Goal: Navigation & Orientation: Understand site structure

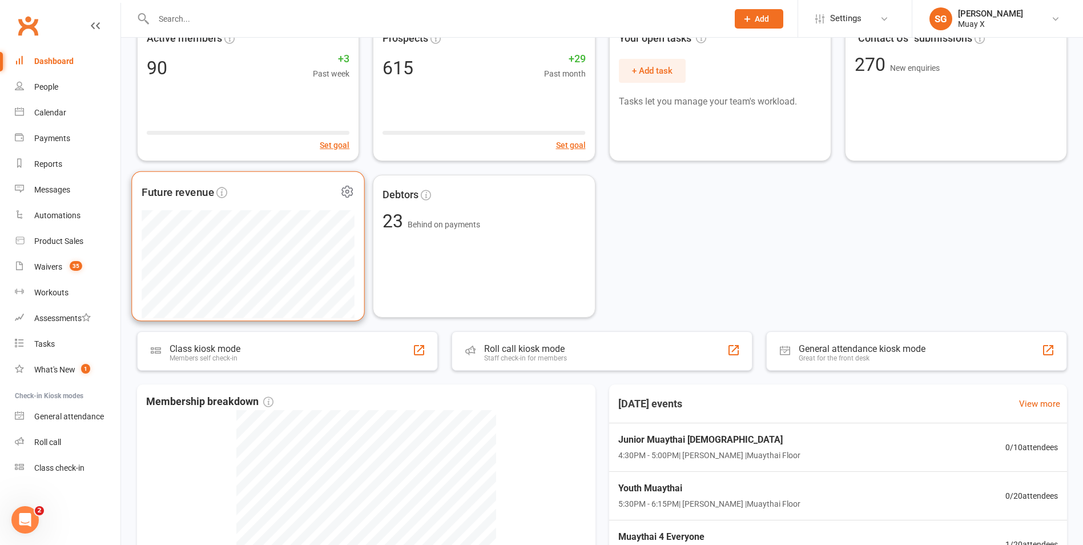
scroll to position [285, 0]
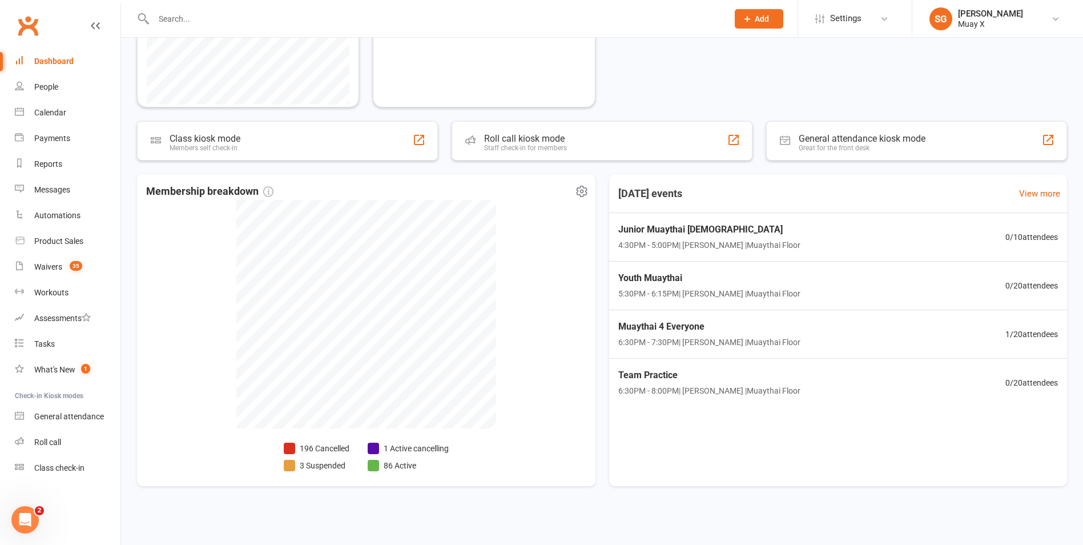
click at [422, 445] on li "1 Active cancelling" at bounding box center [408, 448] width 81 height 13
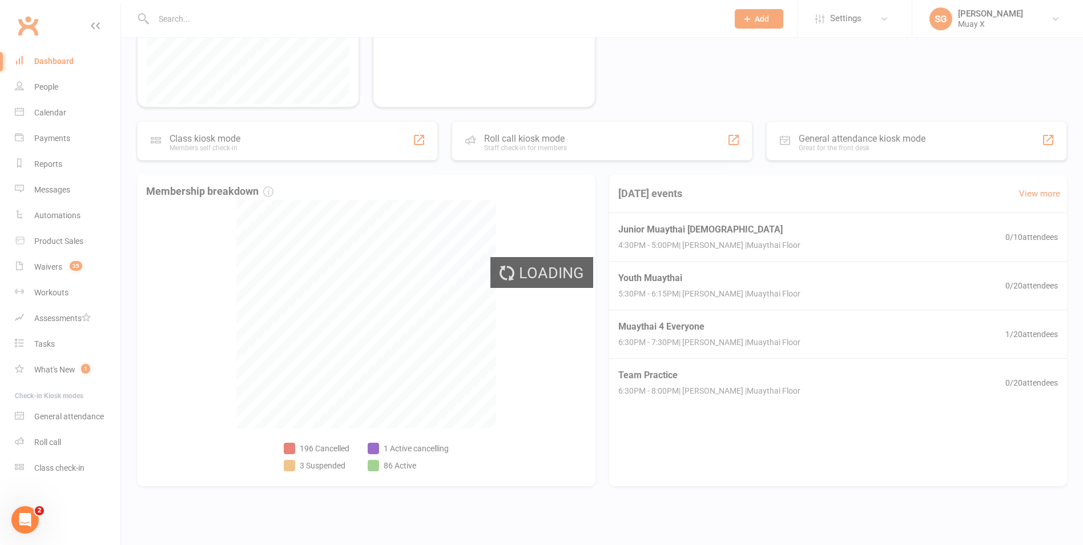
select select "no_trial"
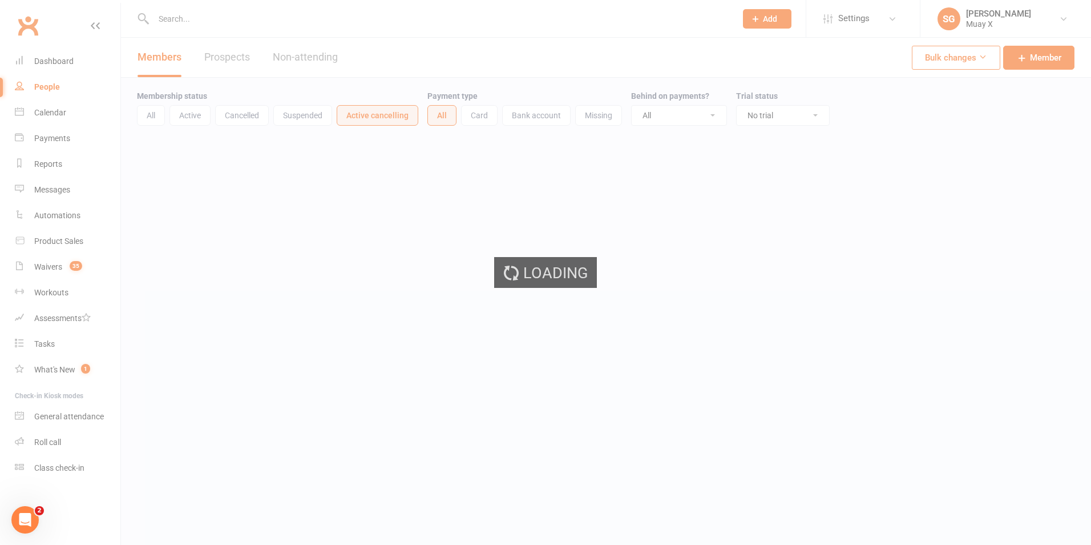
select select "100"
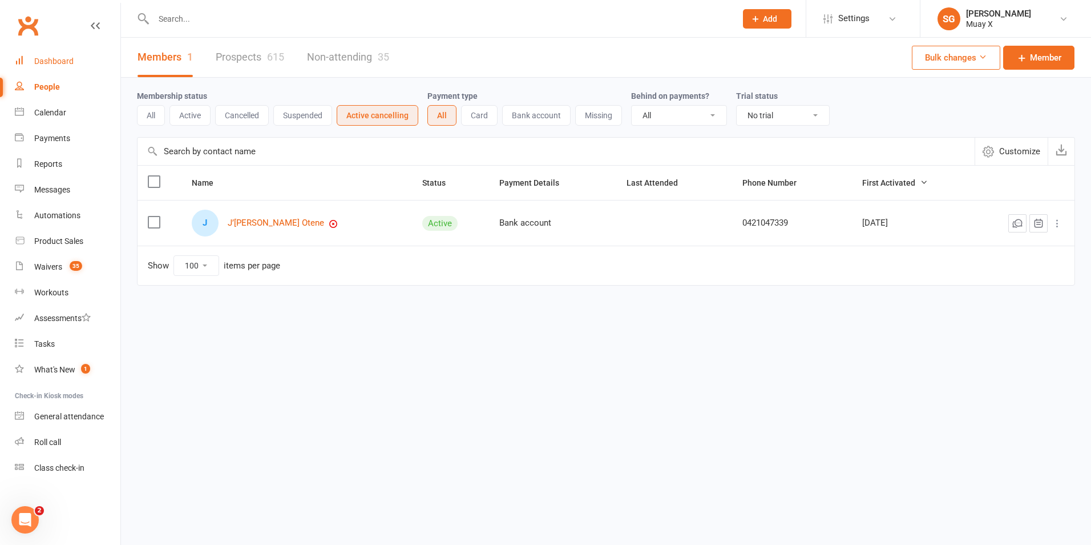
click at [67, 66] on div "Dashboard" at bounding box center [53, 61] width 39 height 9
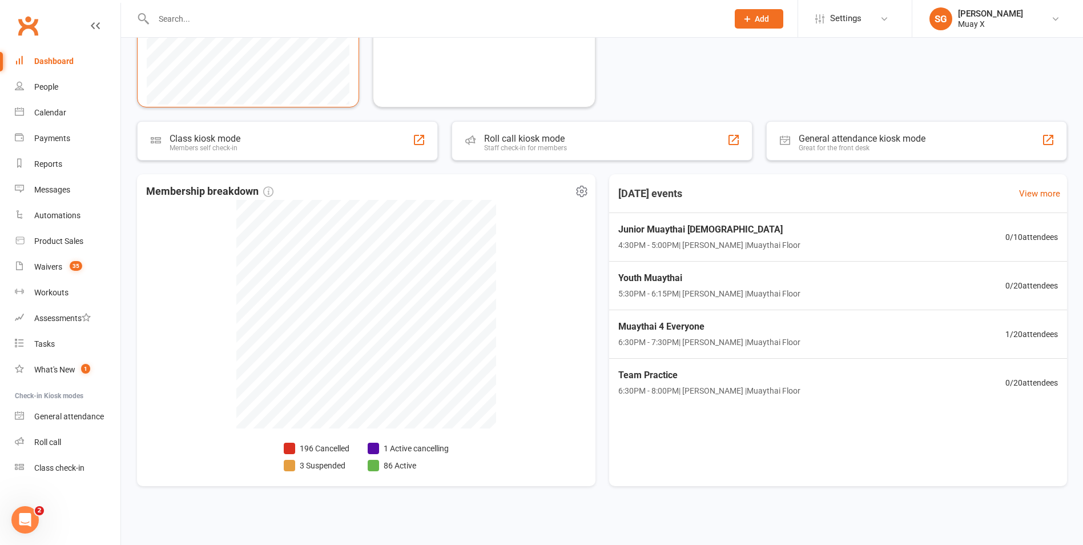
scroll to position [287, 0]
click at [322, 443] on li "196 Cancelled" at bounding box center [317, 447] width 66 height 13
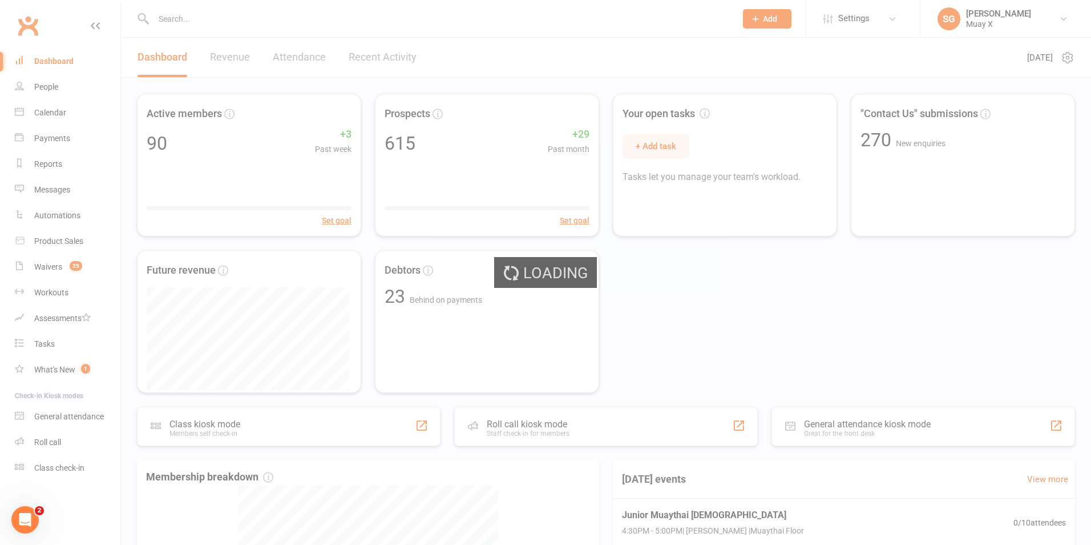
select select "no_trial"
select select "100"
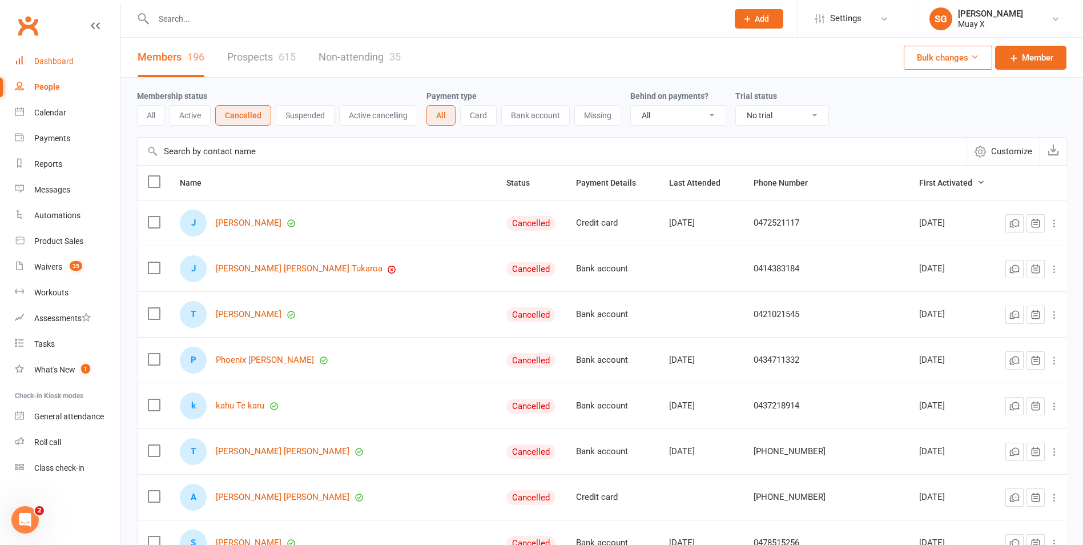
click at [49, 57] on div "Dashboard" at bounding box center [53, 61] width 39 height 9
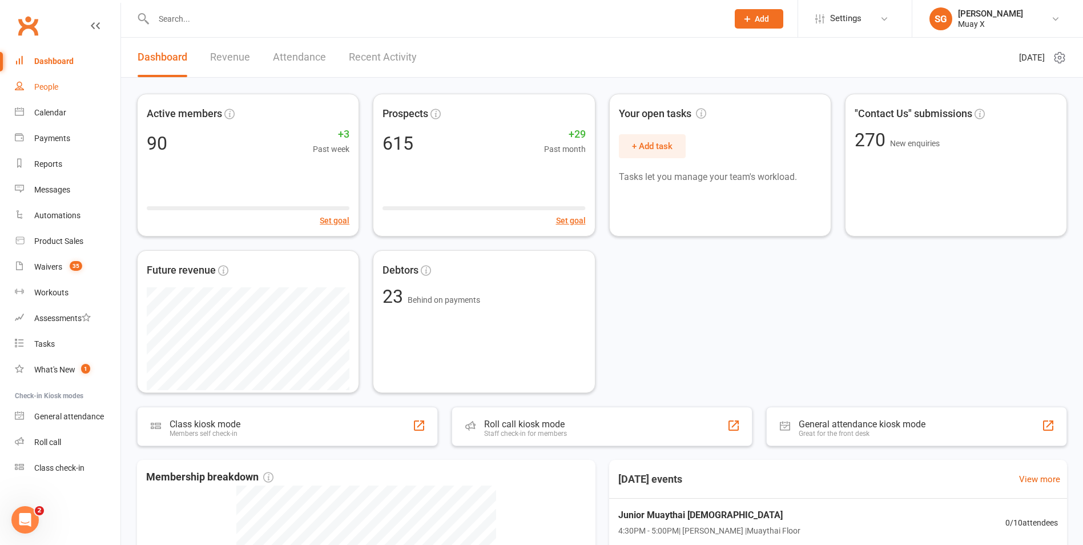
click at [58, 90] on div "People" at bounding box center [46, 86] width 24 height 9
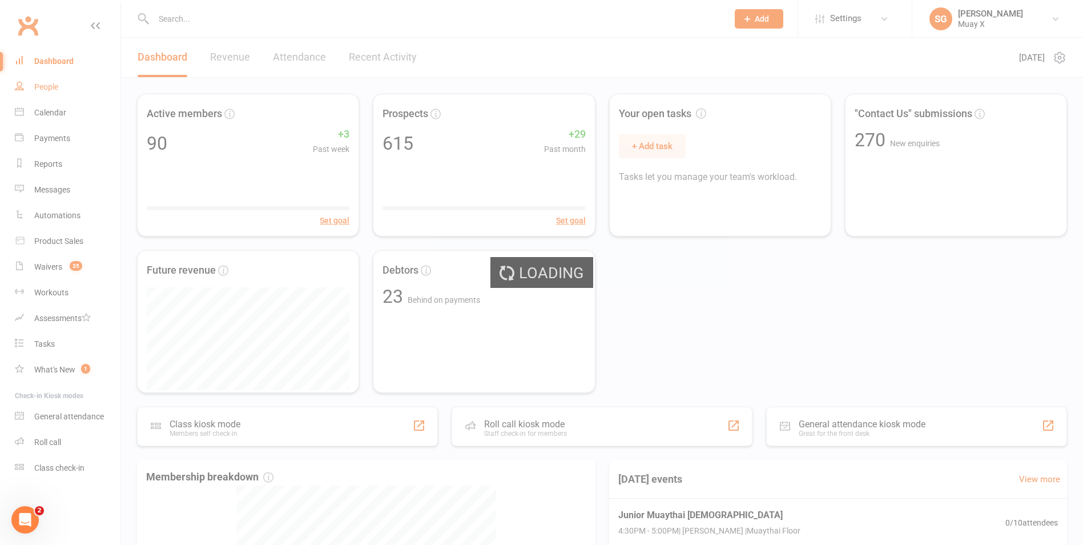
select select "100"
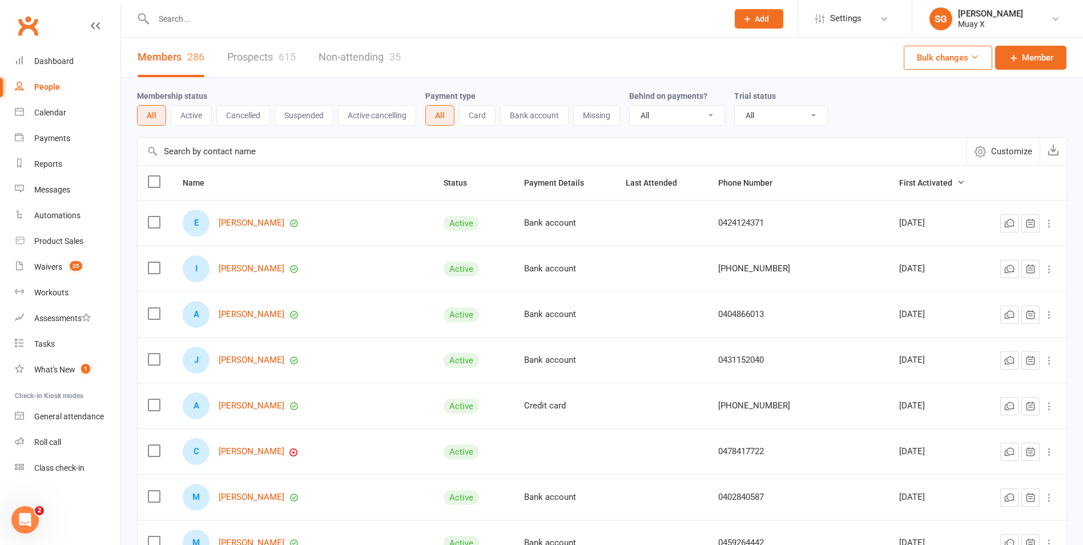
click at [271, 58] on link "Prospects 615" at bounding box center [261, 57] width 68 height 39
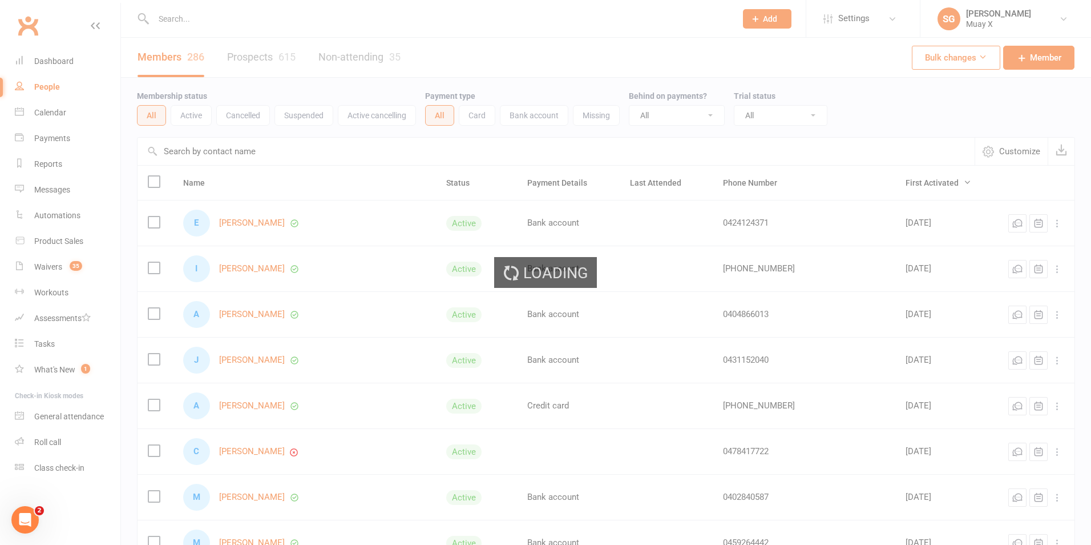
select select "100"
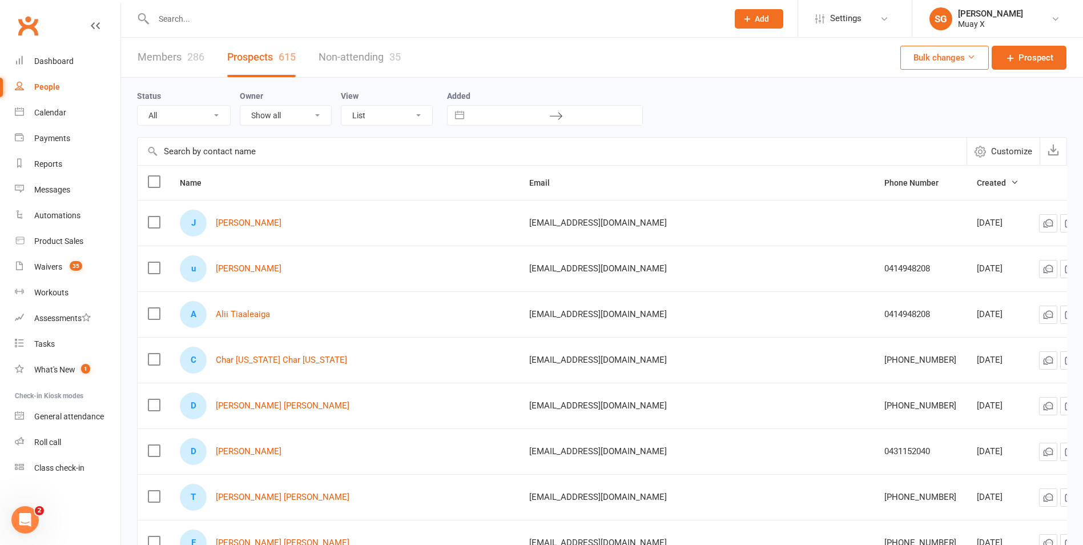
click at [187, 62] on div "286" at bounding box center [195, 57] width 17 height 12
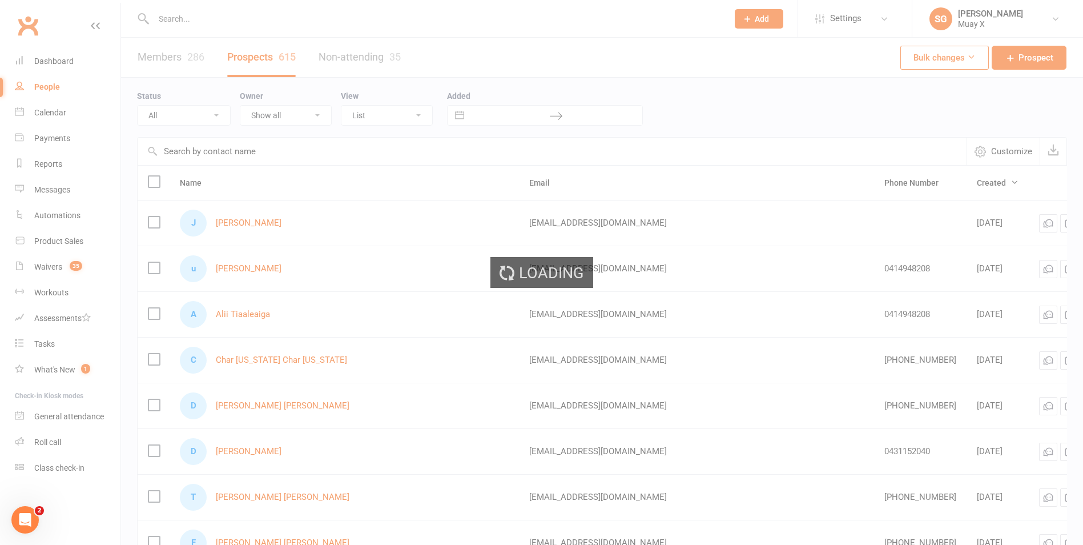
select select "100"
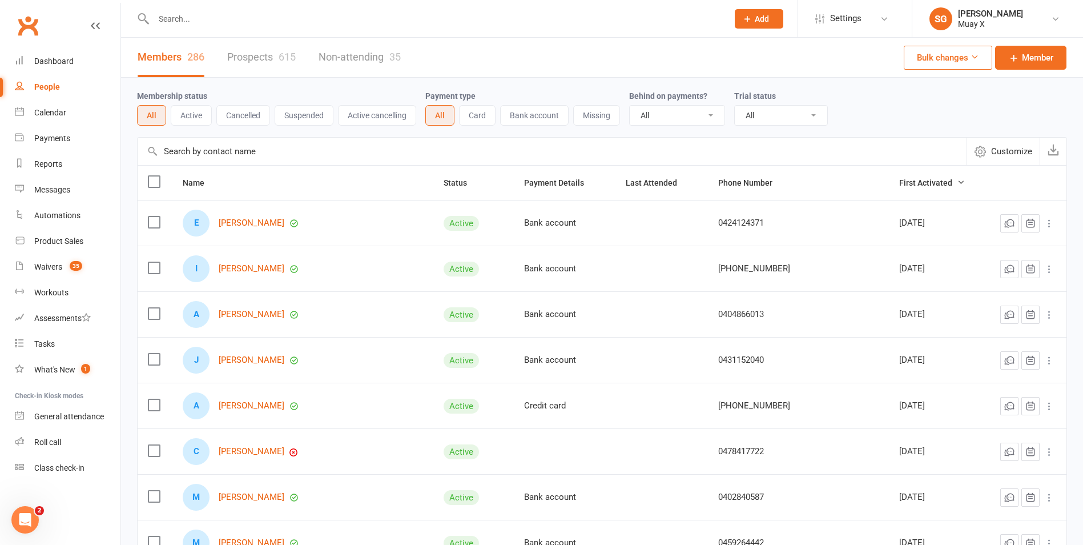
click at [258, 55] on link "Prospects 615" at bounding box center [261, 57] width 68 height 39
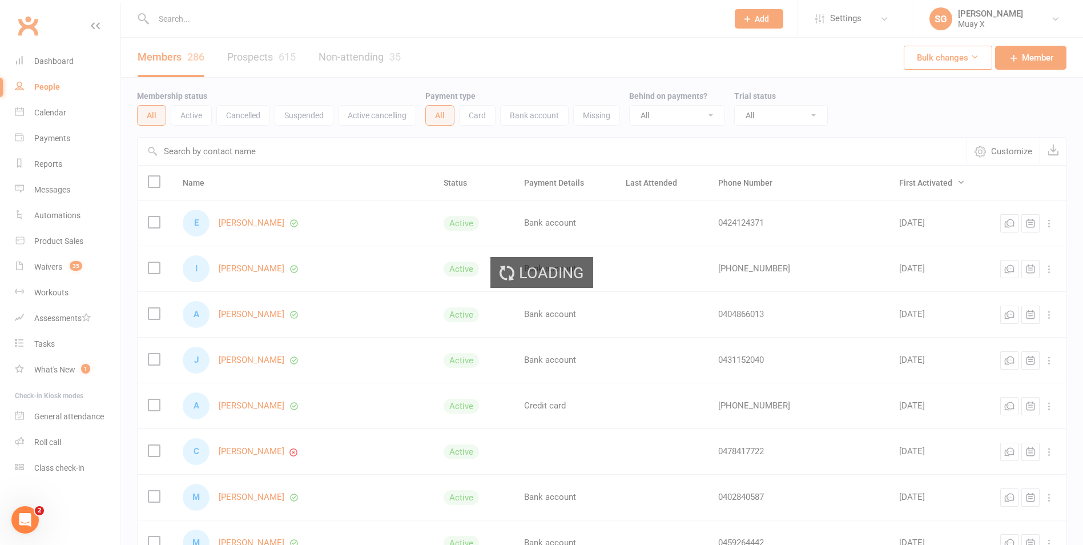
select select "100"
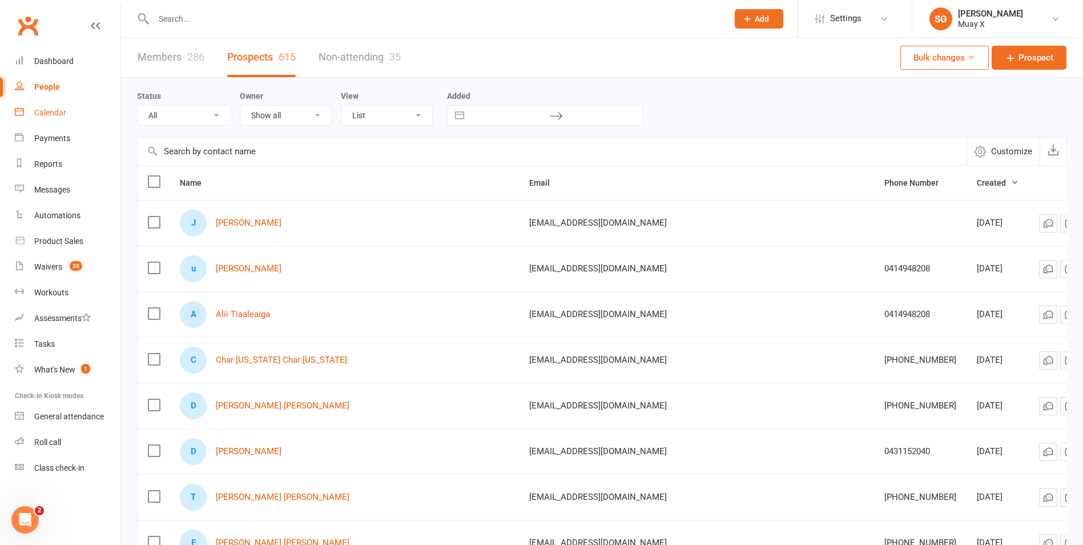
click at [54, 114] on div "Calendar" at bounding box center [50, 112] width 32 height 9
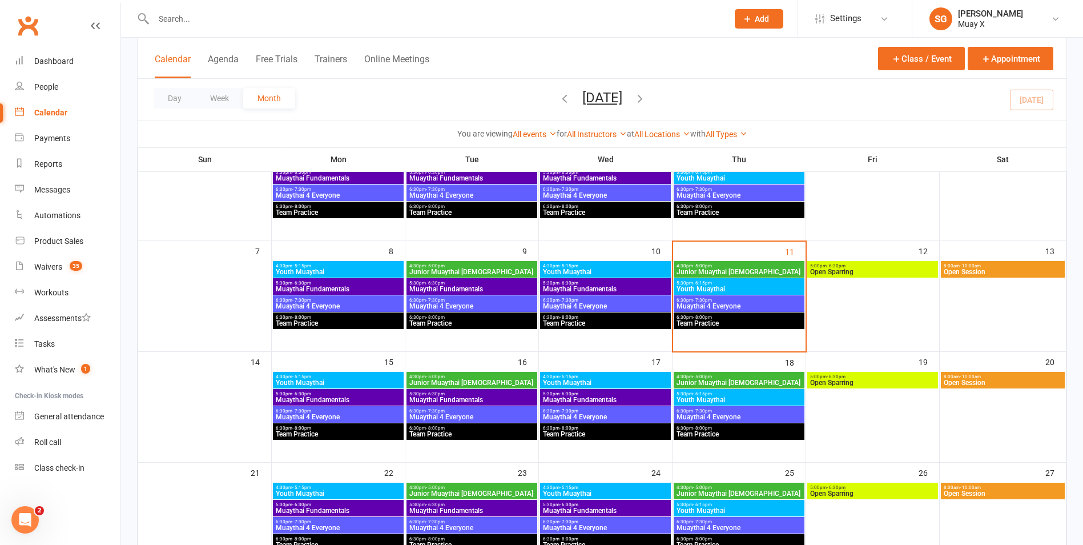
scroll to position [114, 0]
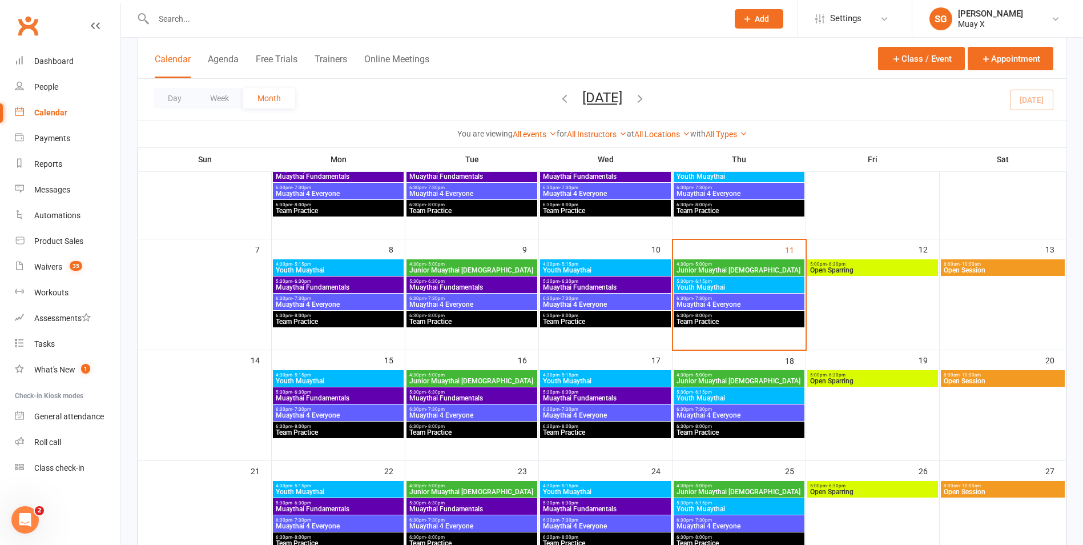
click at [688, 267] on span "Junior Muaythai [DEMOGRAPHIC_DATA]" at bounding box center [739, 270] width 126 height 7
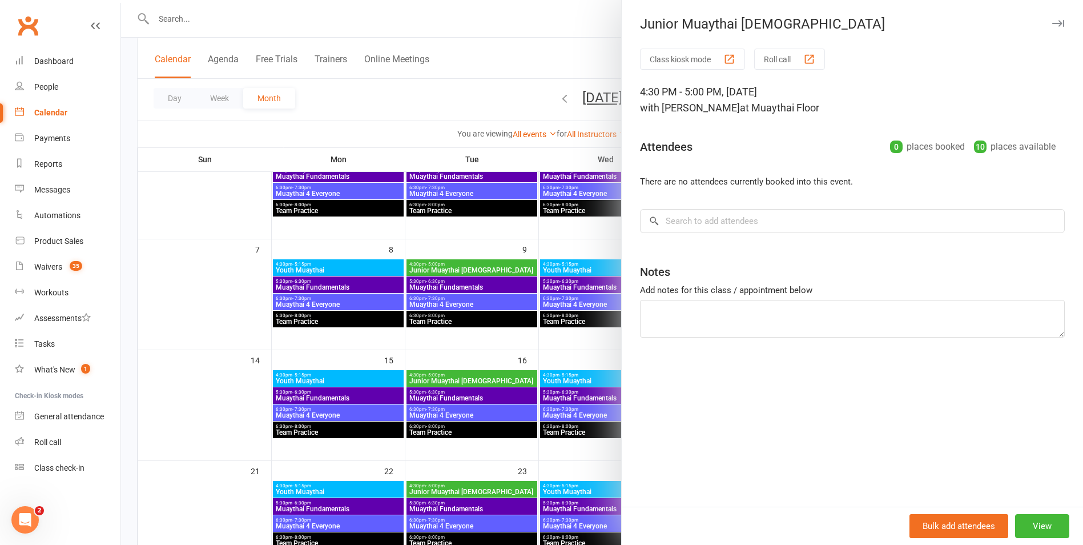
click at [566, 343] on div at bounding box center [602, 272] width 962 height 545
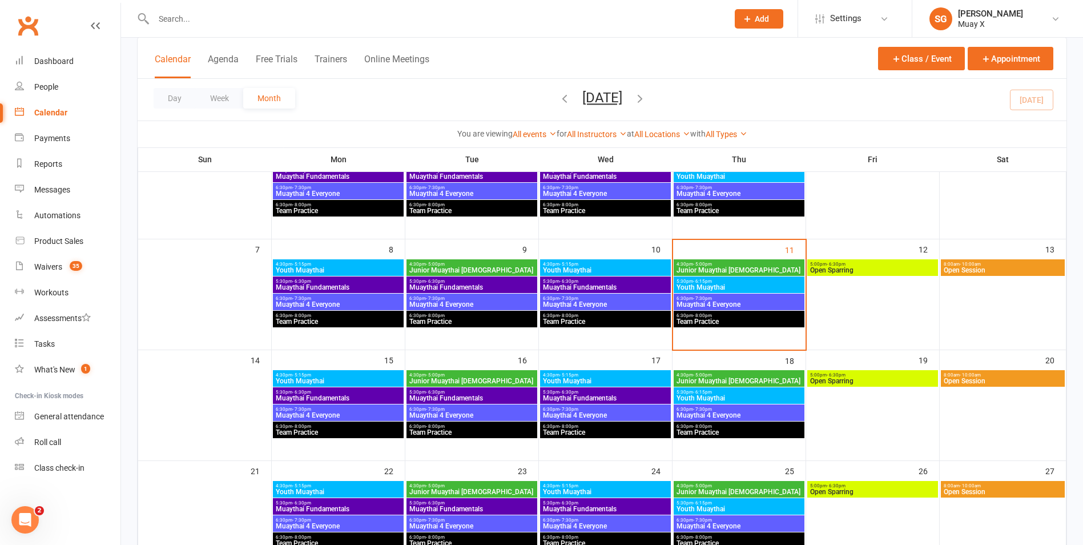
click at [720, 288] on span "Youth Muaythai" at bounding box center [739, 287] width 126 height 7
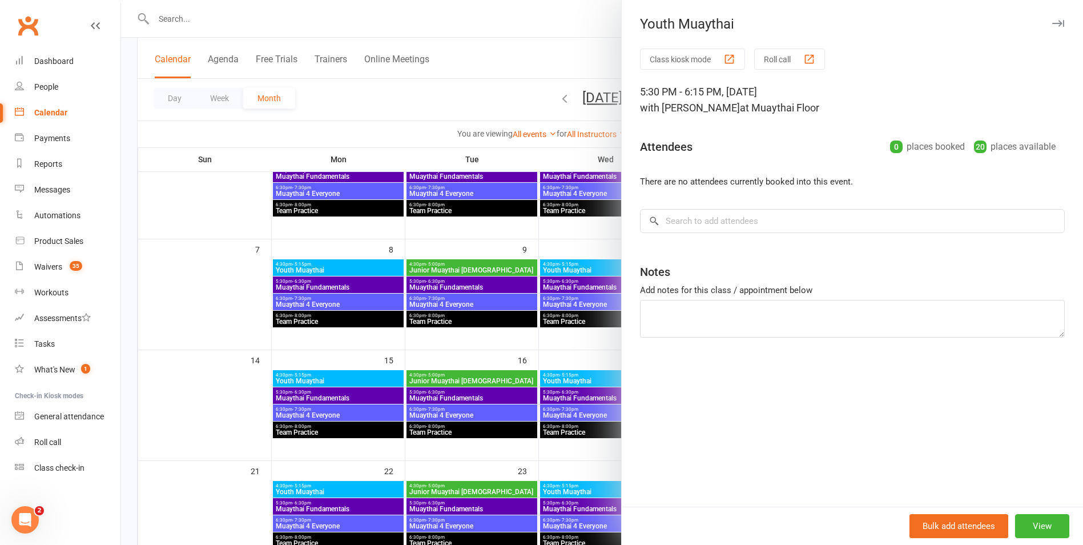
click at [566, 341] on div at bounding box center [602, 272] width 962 height 545
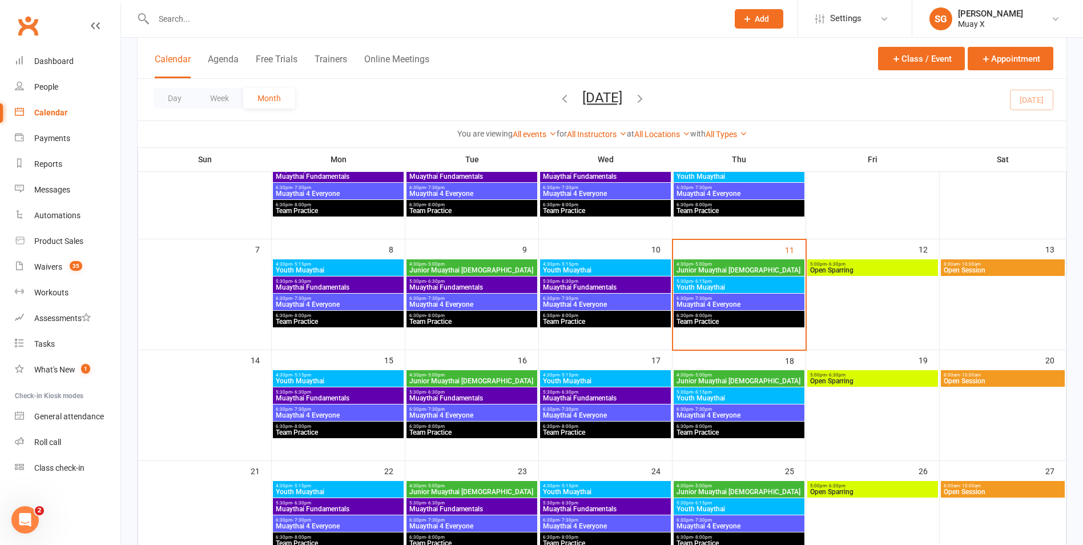
click at [702, 301] on span "Muaythai 4 Everyone" at bounding box center [739, 304] width 126 height 7
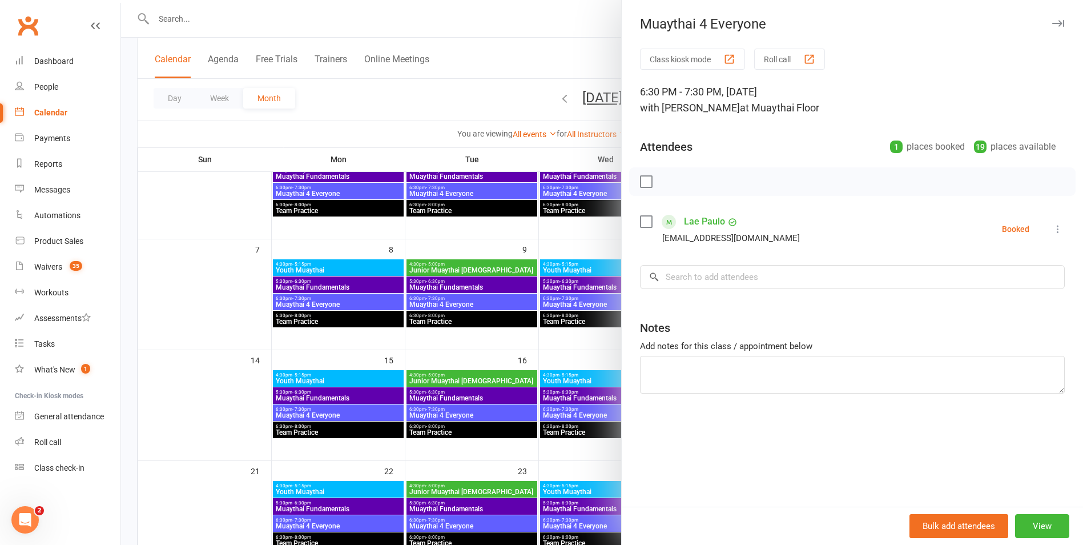
click at [570, 337] on div at bounding box center [602, 272] width 962 height 545
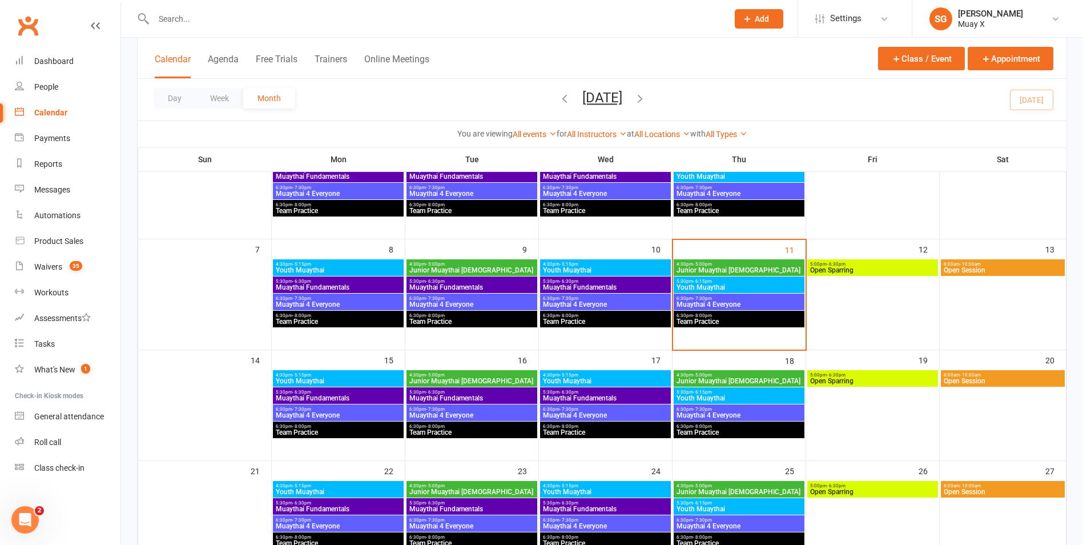
click at [707, 318] on span "Team Practice" at bounding box center [739, 321] width 126 height 7
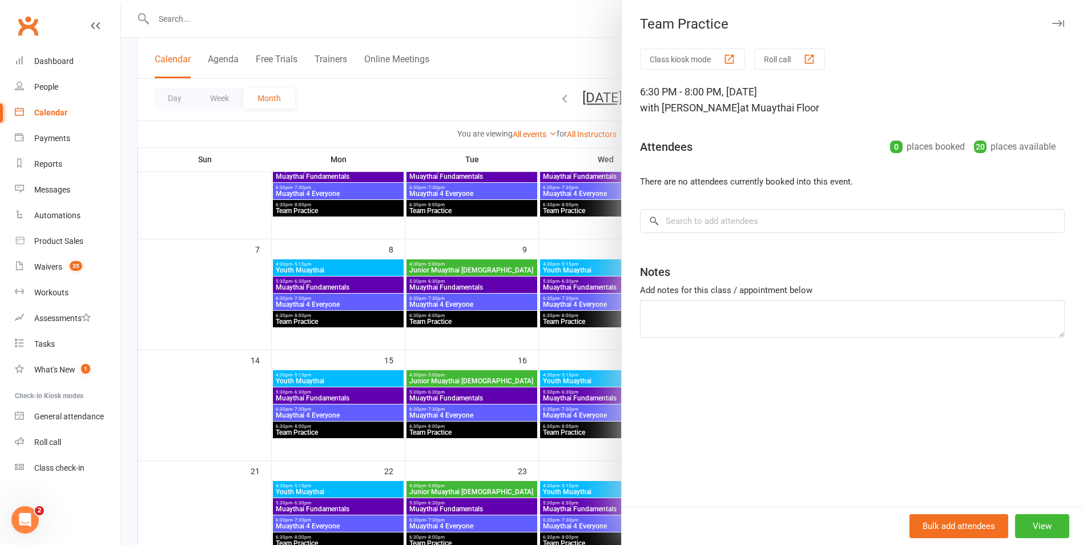
click at [582, 343] on div at bounding box center [602, 272] width 962 height 545
